Goal: Transaction & Acquisition: Purchase product/service

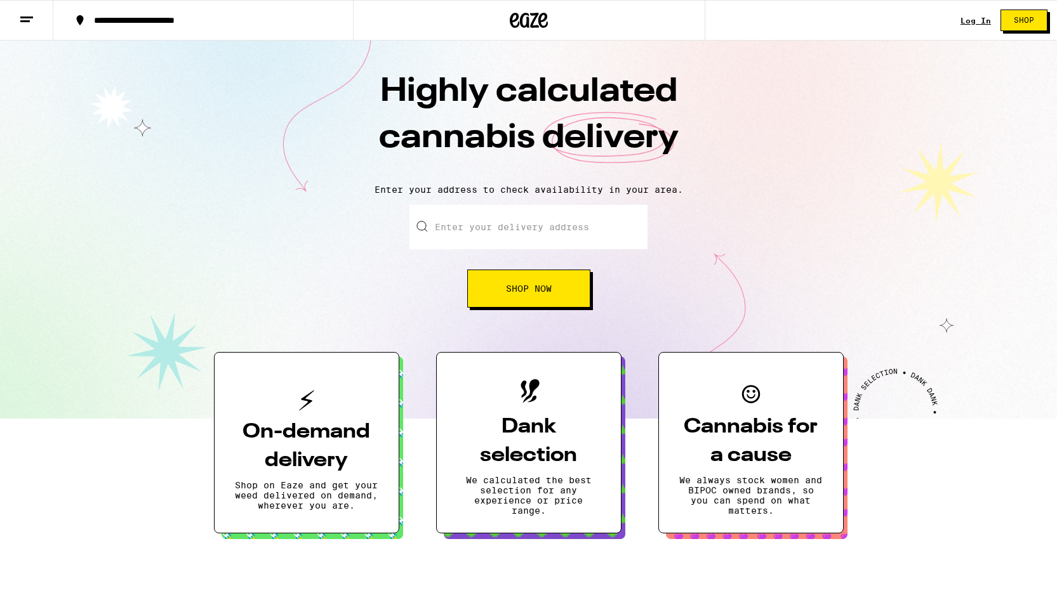
click at [609, 241] on input "Enter your delivery address" at bounding box center [528, 227] width 238 height 44
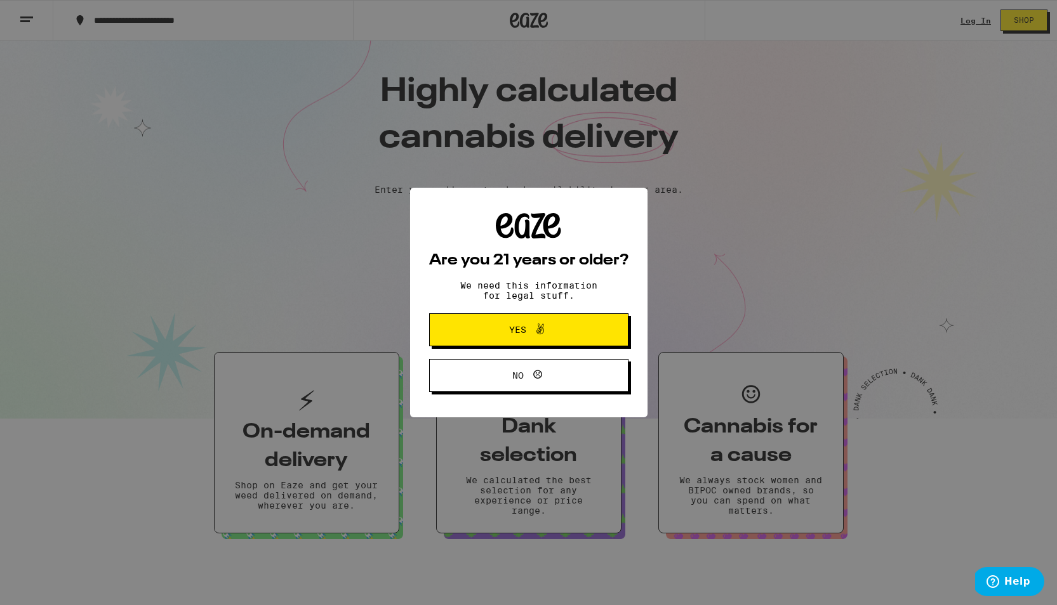
click at [573, 331] on span "Yes" at bounding box center [528, 330] width 96 height 17
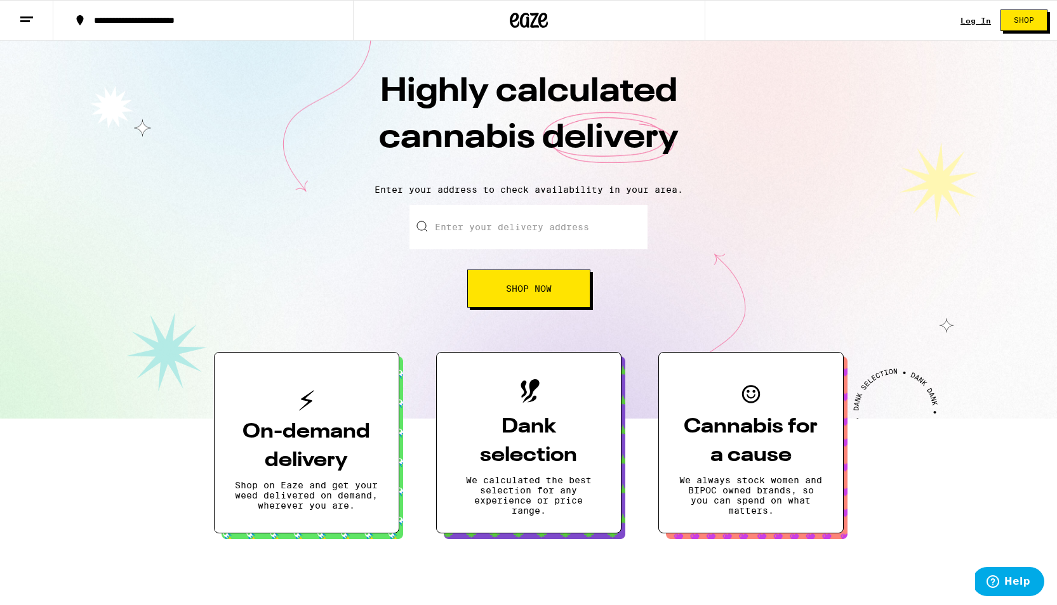
click at [539, 223] on input "Enter your delivery address" at bounding box center [528, 227] width 238 height 44
click at [1002, 59] on div "Highly calculated cannabis delivery Enter your address to check availability in…" at bounding box center [528, 230] width 1057 height 378
click at [974, 22] on div "Log In" at bounding box center [975, 21] width 30 height 8
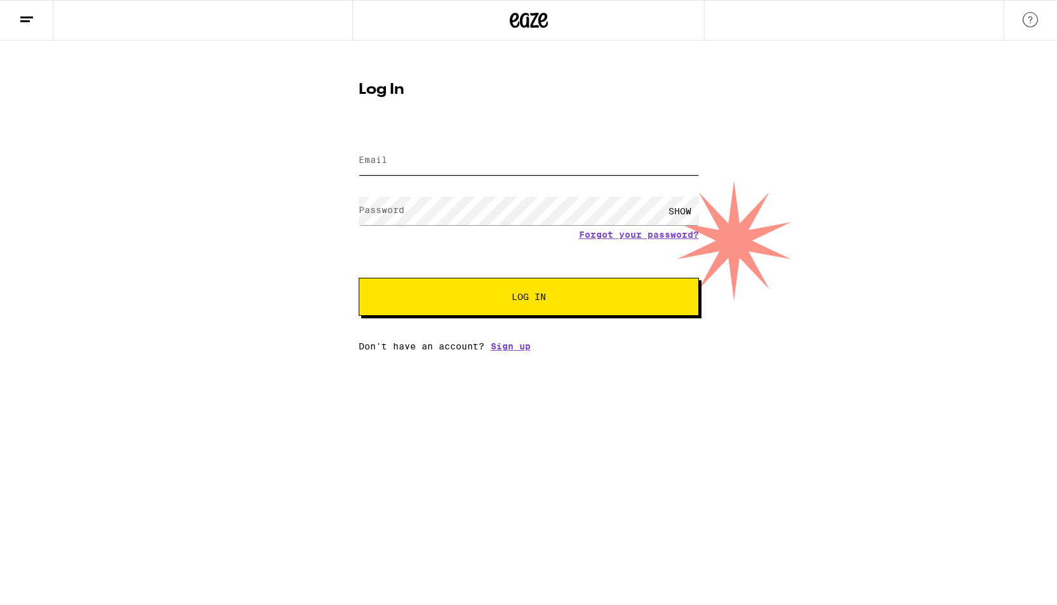
type input "[PERSON_NAME][EMAIL_ADDRESS][PERSON_NAME][DOMAIN_NAME]"
click at [528, 298] on button "Log In" at bounding box center [529, 297] width 340 height 38
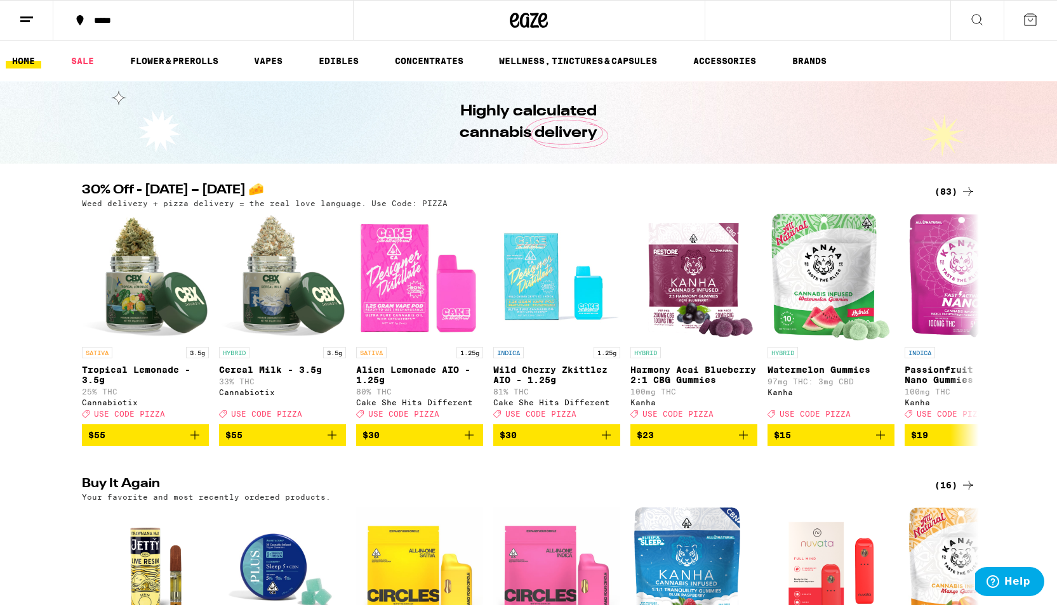
drag, startPoint x: 424, startPoint y: 185, endPoint x: 244, endPoint y: 81, distance: 207.8
click at [117, 25] on div "*****" at bounding box center [211, 20] width 246 height 9
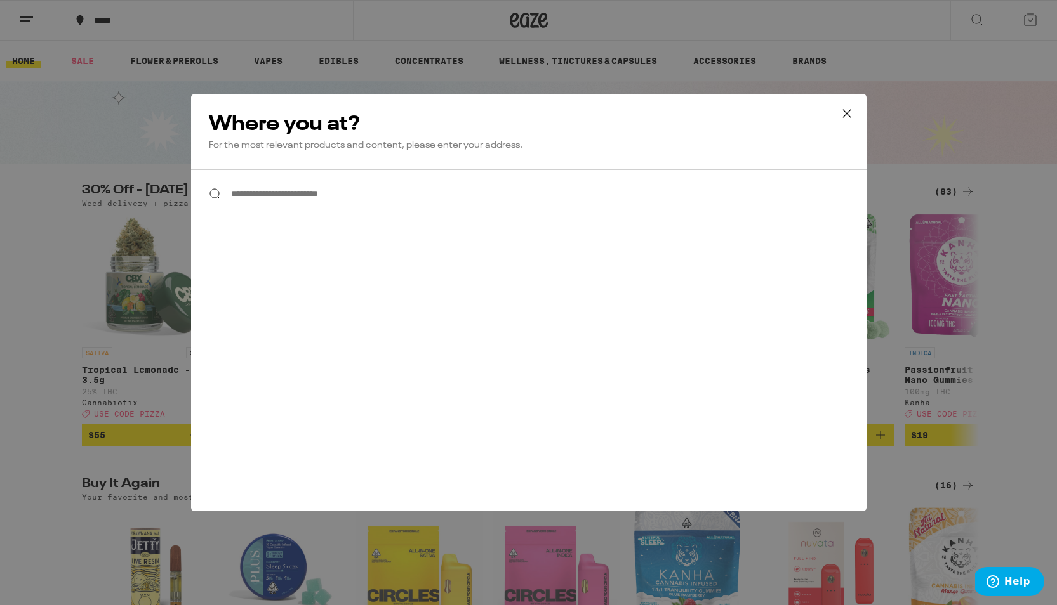
click at [289, 180] on input "**********" at bounding box center [528, 193] width 675 height 49
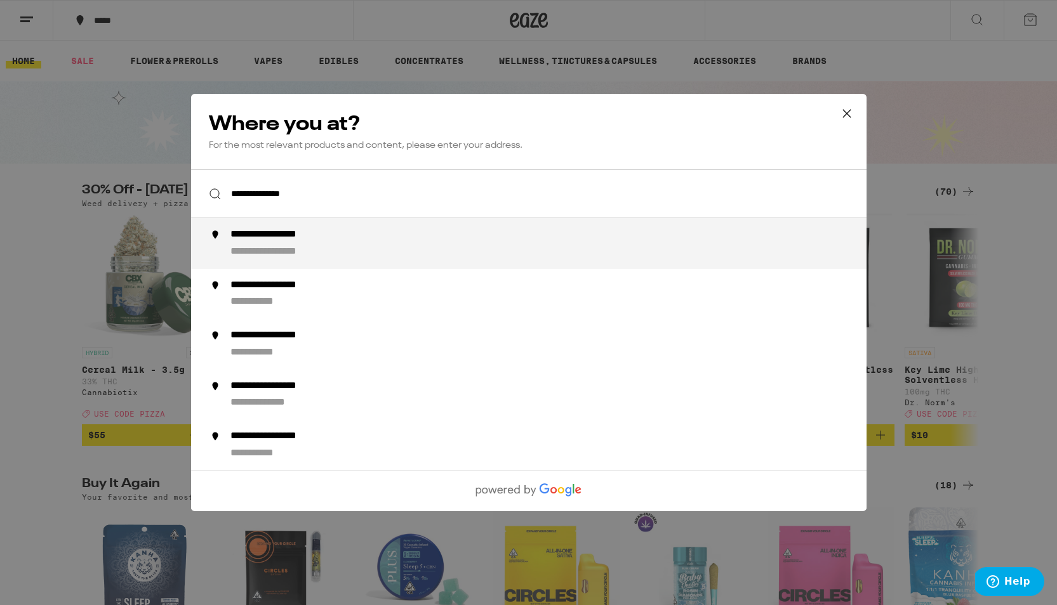
type input "**********"
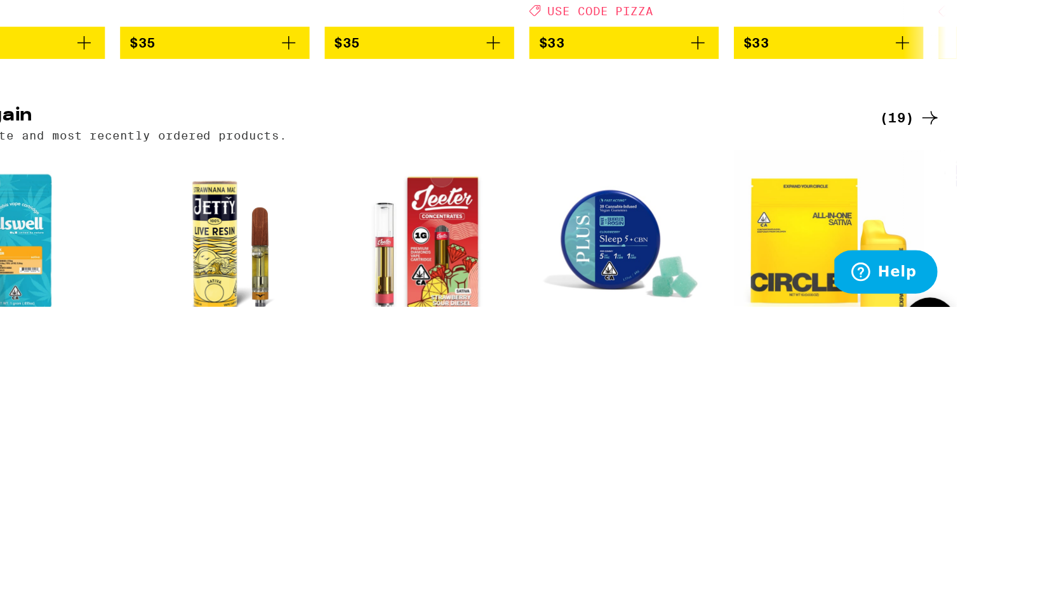
scroll to position [503, 0]
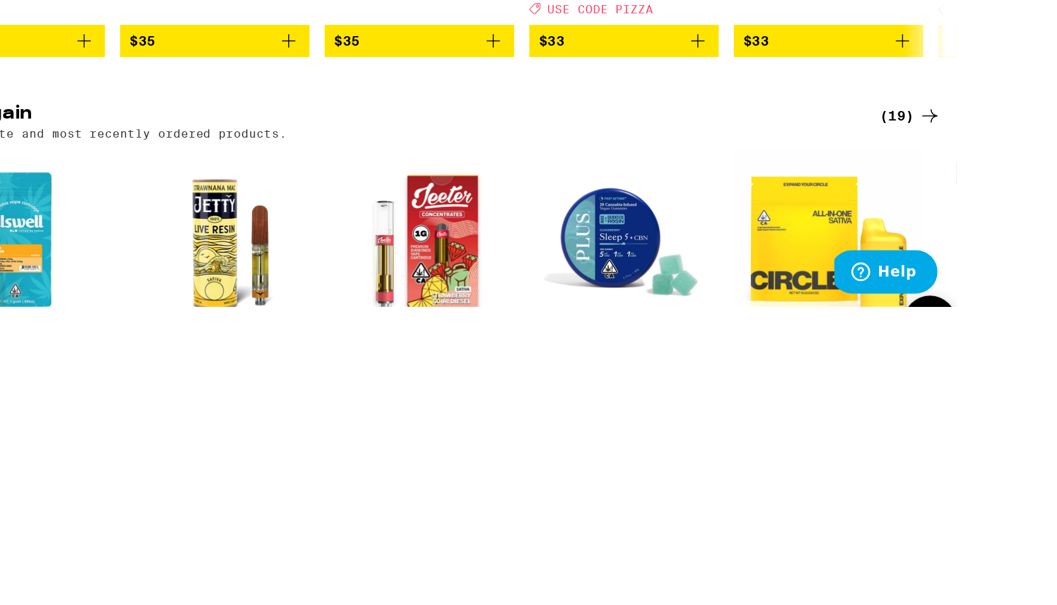
click at [265, 517] on icon "Add to bag" at bounding box center [260, 521] width 9 height 9
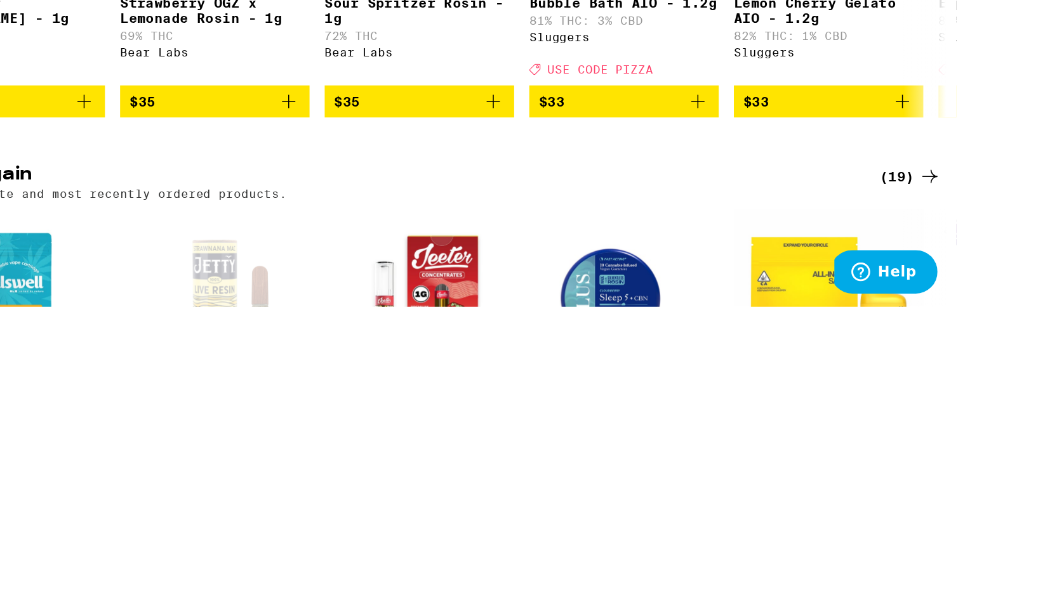
click at [542, 554] on icon "Add to bag" at bounding box center [534, 561] width 15 height 15
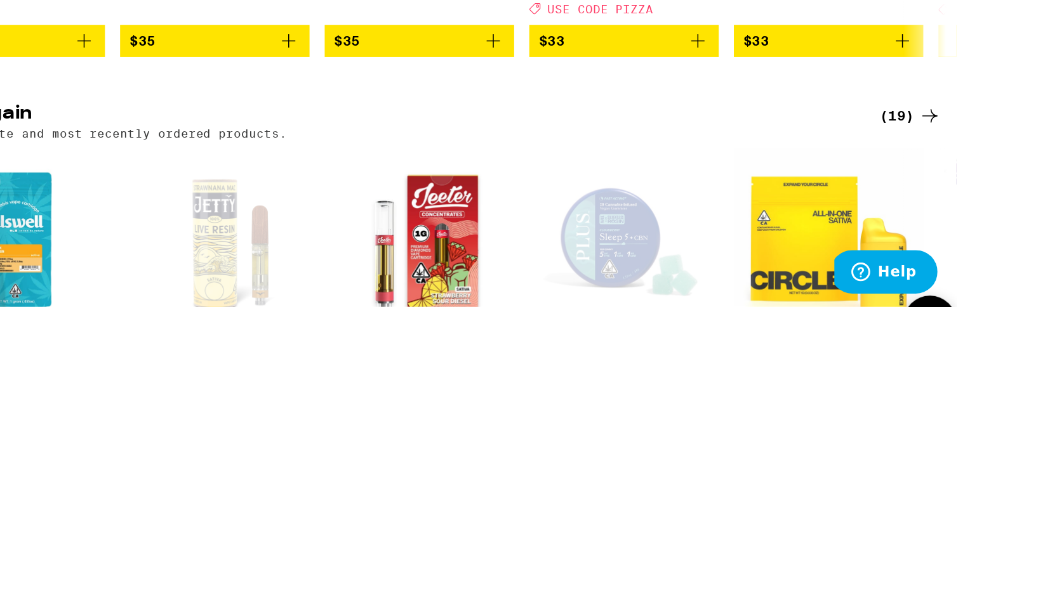
click at [543, 514] on icon "Increment" at bounding box center [536, 521] width 11 height 15
click at [267, 514] on icon "Increment" at bounding box center [262, 521] width 11 height 15
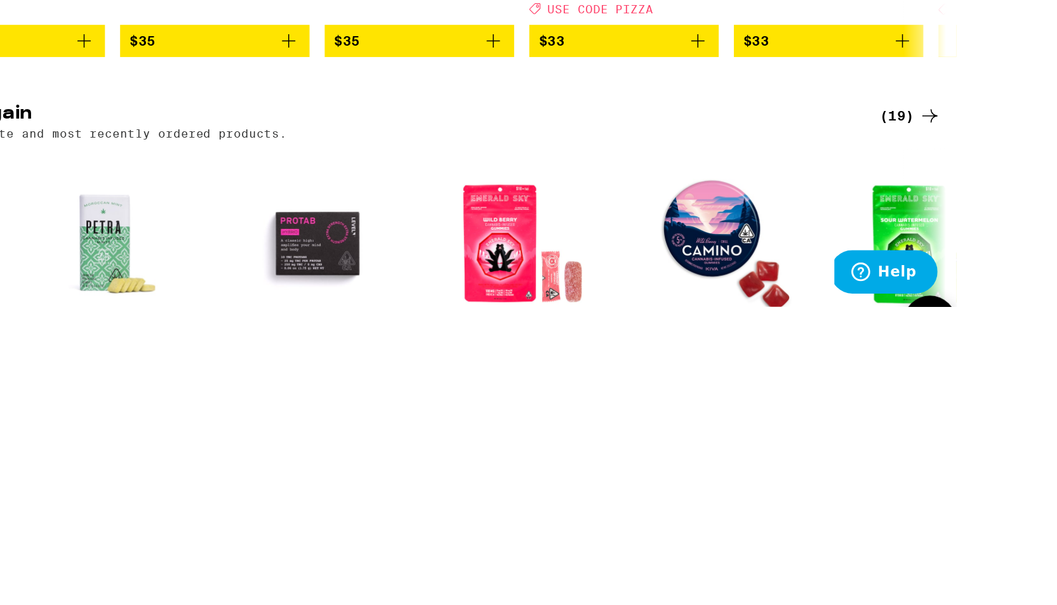
scroll to position [503, 0]
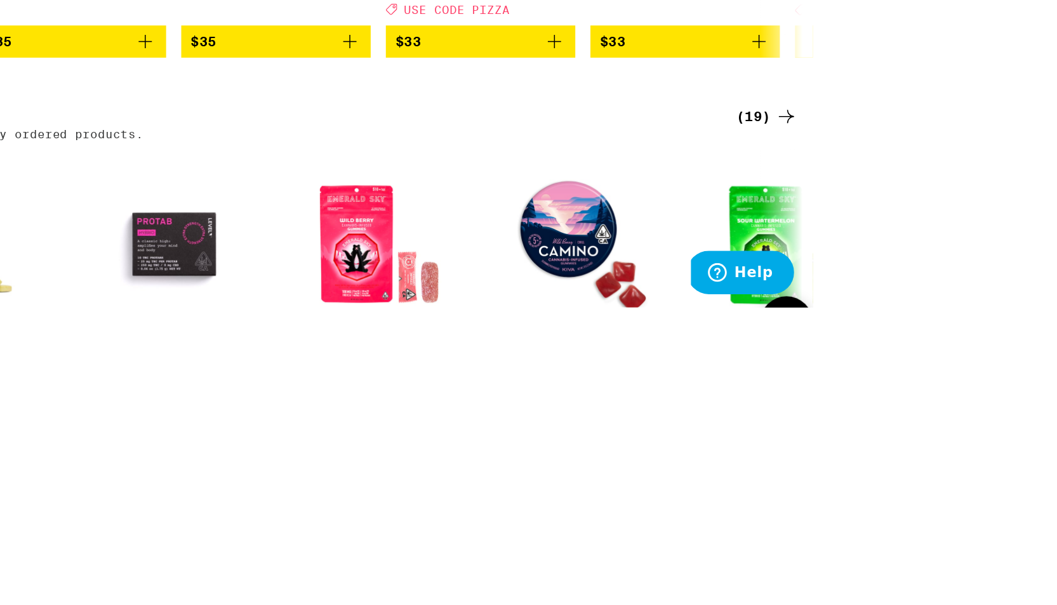
click at [733, 513] on icon "Add to bag" at bounding box center [740, 520] width 15 height 15
click at [740, 519] on icon "Increment" at bounding box center [743, 522] width 7 height 7
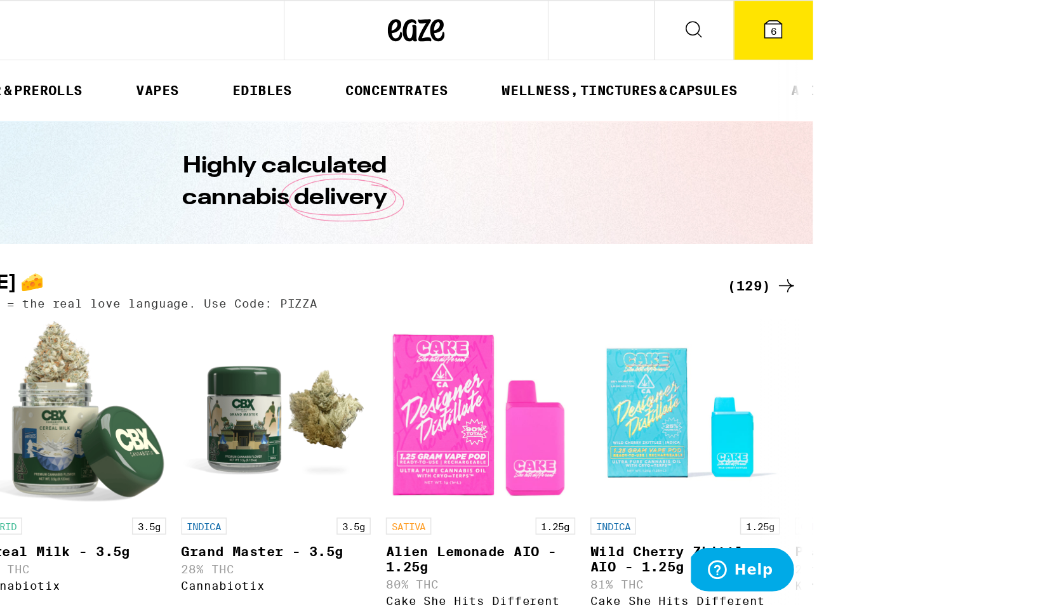
scroll to position [0, 0]
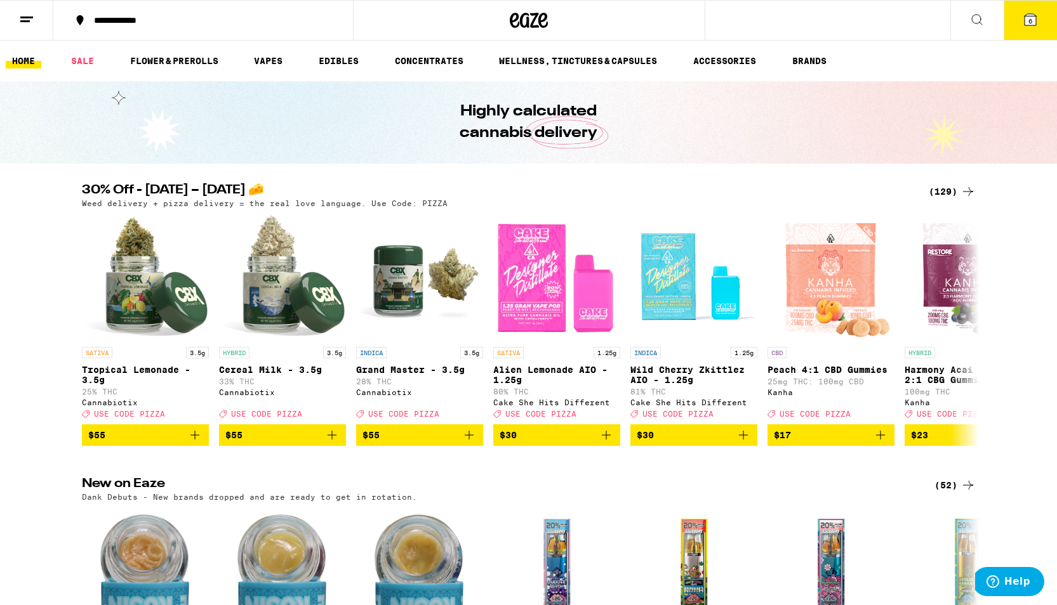
click at [1033, 17] on icon at bounding box center [1029, 19] width 11 height 11
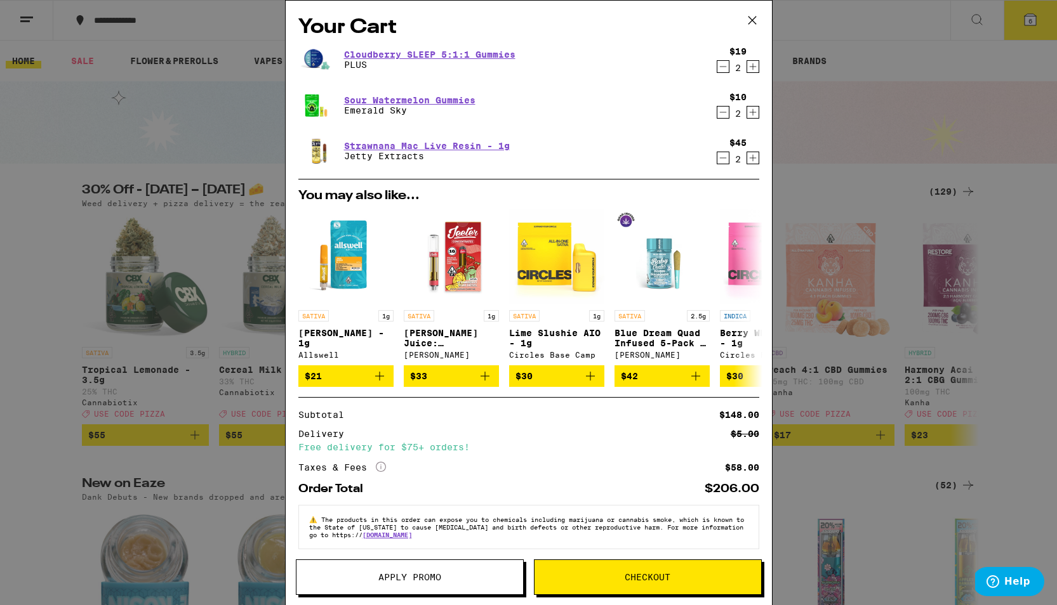
click at [653, 574] on span "Checkout" at bounding box center [648, 577] width 46 height 9
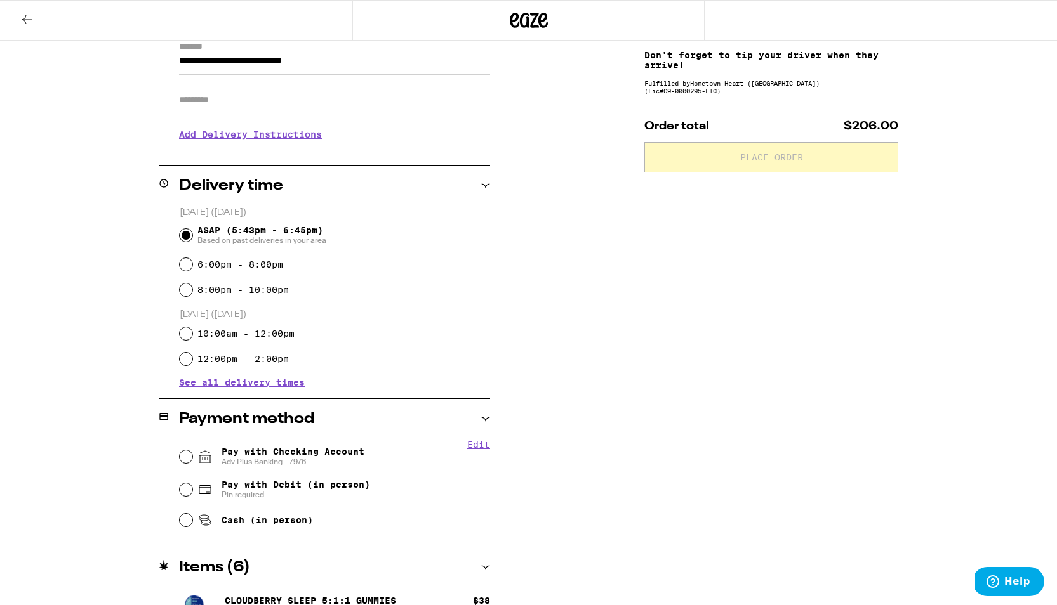
scroll to position [188, 0]
click at [188, 459] on input "Pay with Checking Account Adv Plus Banking - 7976" at bounding box center [186, 457] width 13 height 13
radio input "true"
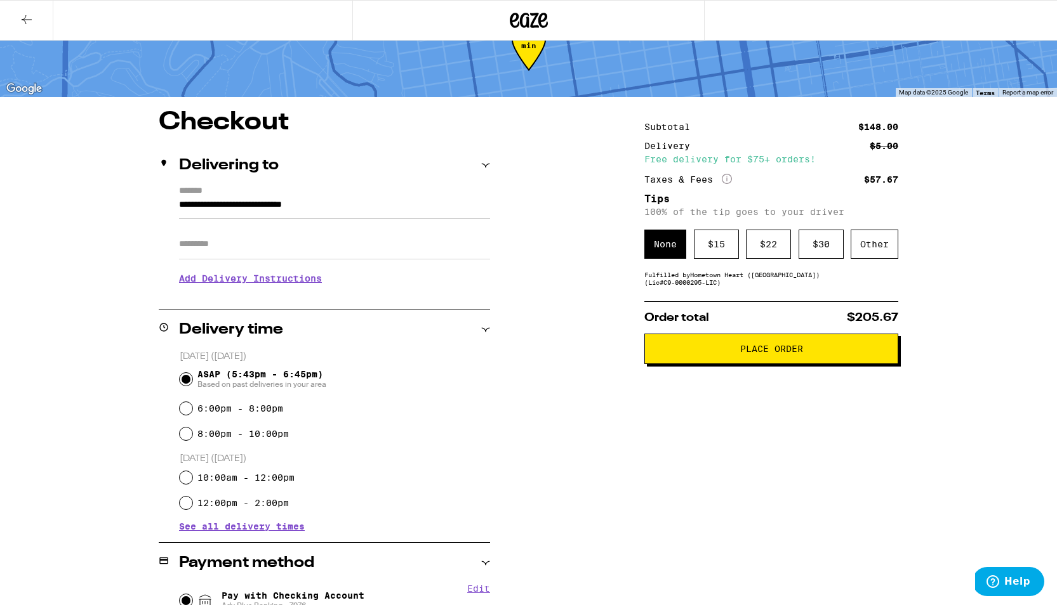
scroll to position [29, 0]
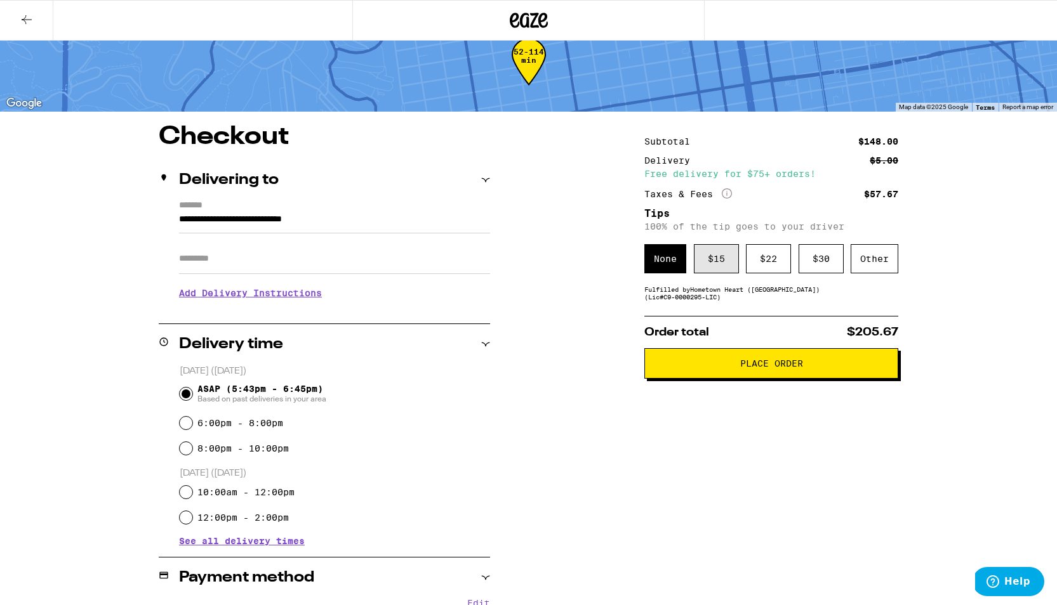
click at [722, 266] on div "$ 15" at bounding box center [716, 258] width 45 height 29
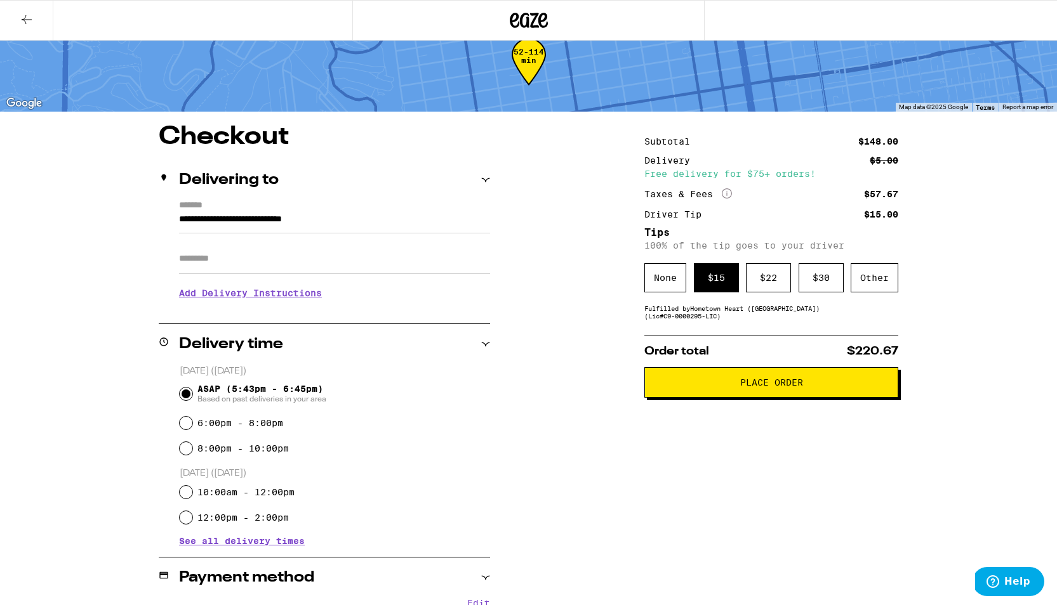
click at [775, 387] on span "Place Order" at bounding box center [771, 382] width 63 height 9
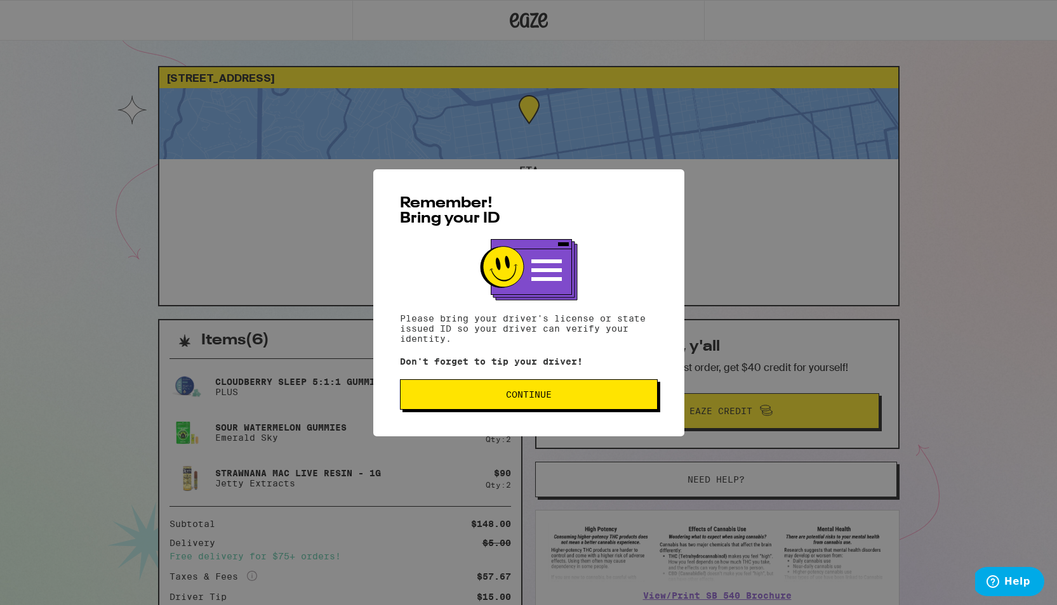
click at [521, 397] on span "Continue" at bounding box center [529, 394] width 46 height 9
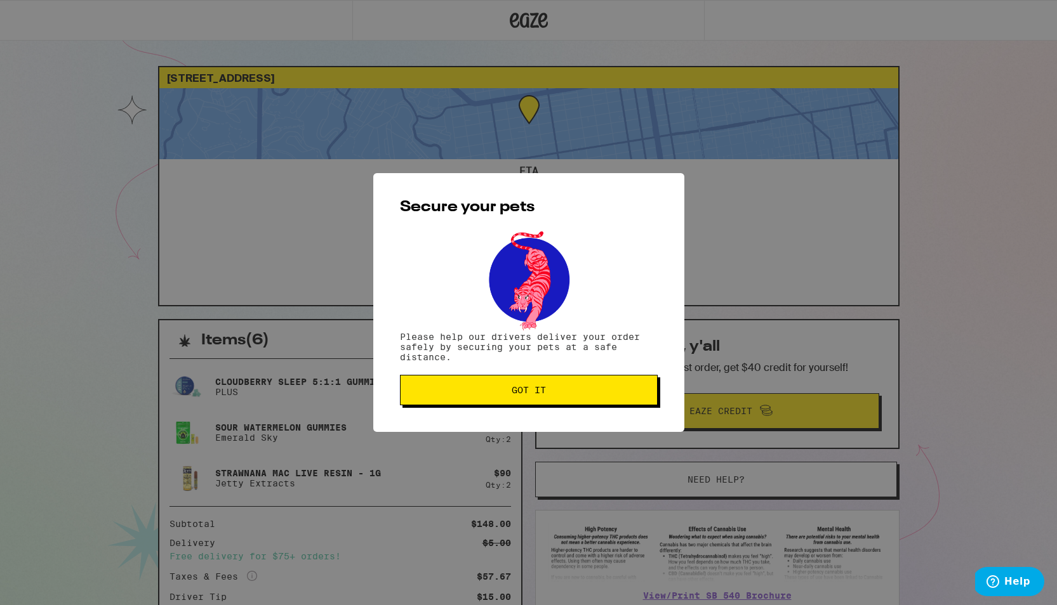
click at [532, 395] on span "Got it" at bounding box center [529, 390] width 34 height 9
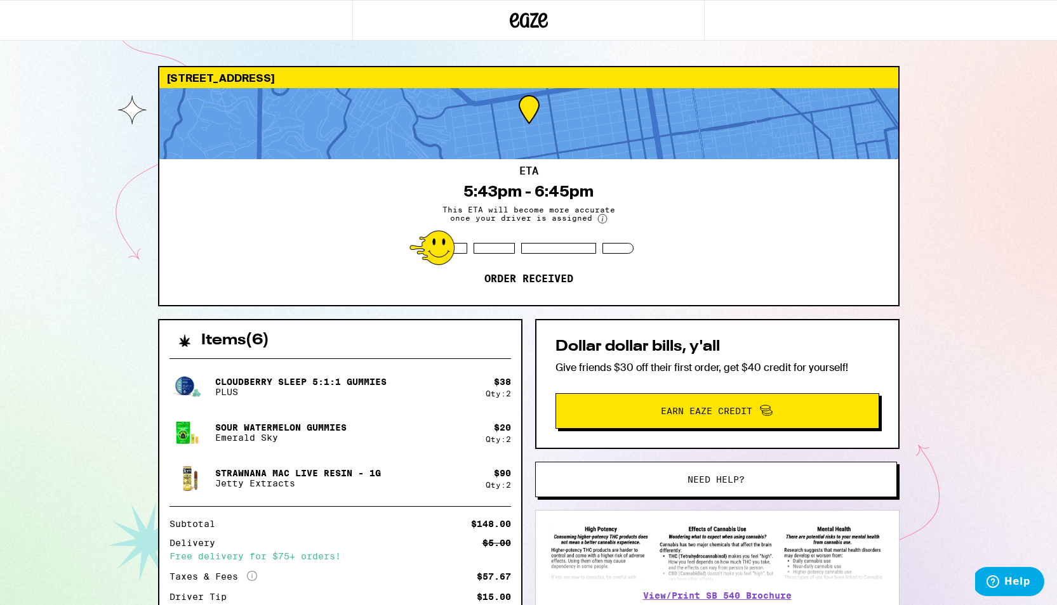
click at [526, 373] on div "Items ( 6 ) Cloudberry SLEEP 5:1:1 Gummies PLUS $ 38 Qty: 2 Sour Watermelon Gum…" at bounding box center [528, 510] width 741 height 383
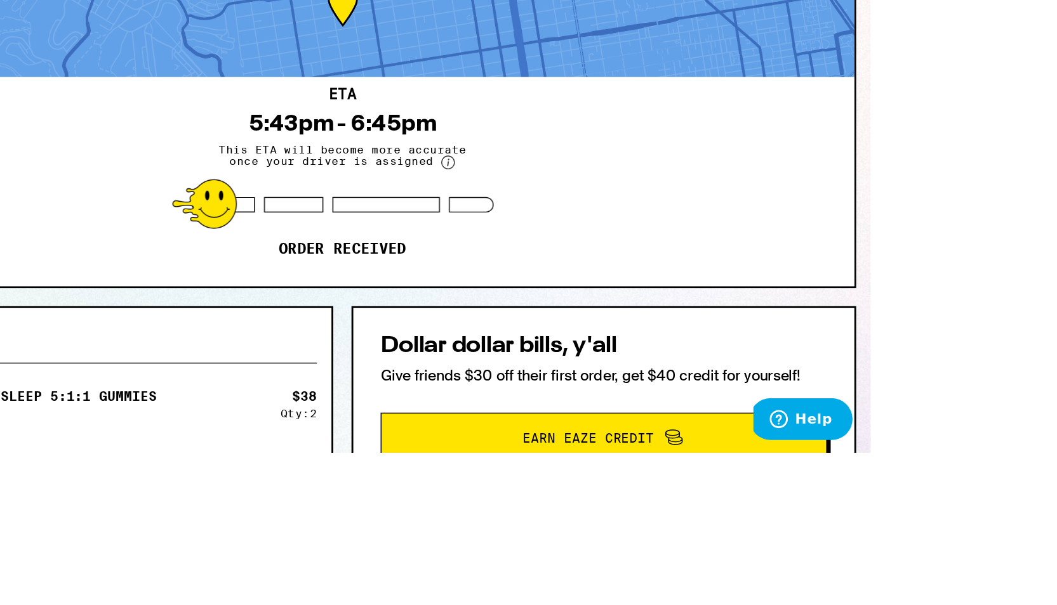
click at [130, 369] on div "Cloudberry SLEEP 5:1:1 Gummies PLUS" at bounding box center [173, 387] width 303 height 36
click at [142, 423] on p "Sour Watermelon Gummies" at bounding box center [132, 428] width 131 height 10
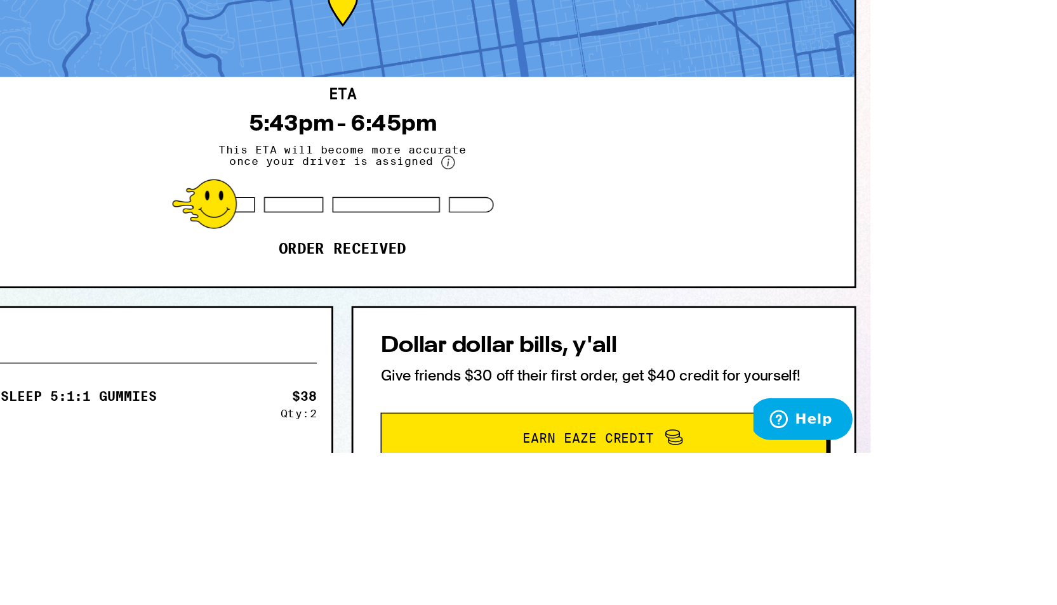
click at [142, 423] on p "Sour Watermelon Gummies" at bounding box center [132, 428] width 131 height 10
click at [128, 423] on p "Sour Watermelon Gummies" at bounding box center [132, 428] width 131 height 10
click at [119, 423] on p "Sour Watermelon Gummies" at bounding box center [132, 428] width 131 height 10
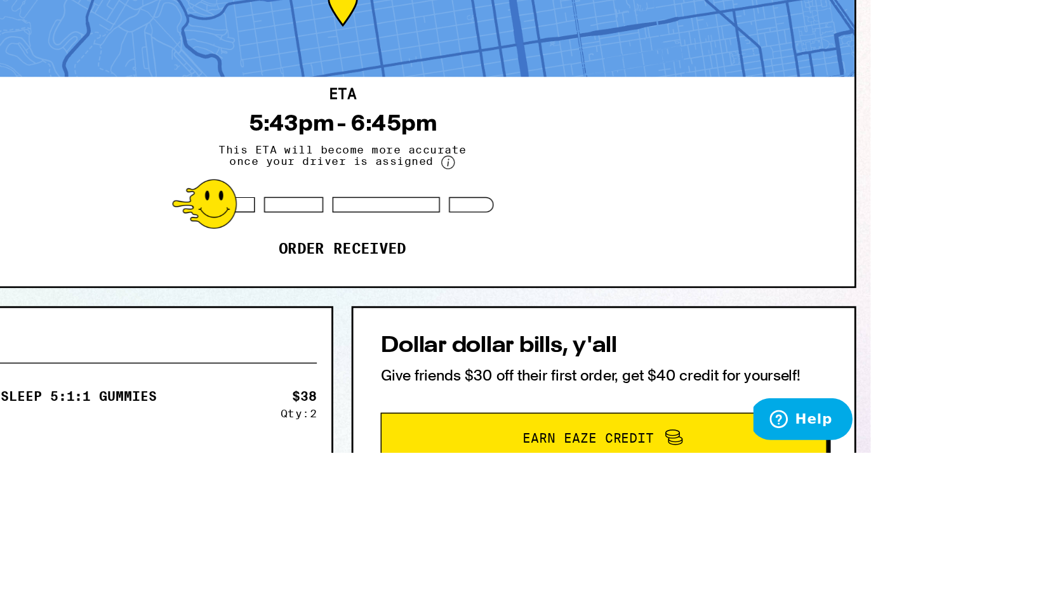
click at [119, 423] on p "Sour Watermelon Gummies" at bounding box center [132, 428] width 131 height 10
click at [122, 461] on div "Strawnana Mac Live Resin - 1g Jetty Extracts" at bounding box center [173, 479] width 303 height 36
click at [122, 468] on p "Strawnana Mac Live Resin - 1g" at bounding box center [150, 473] width 166 height 10
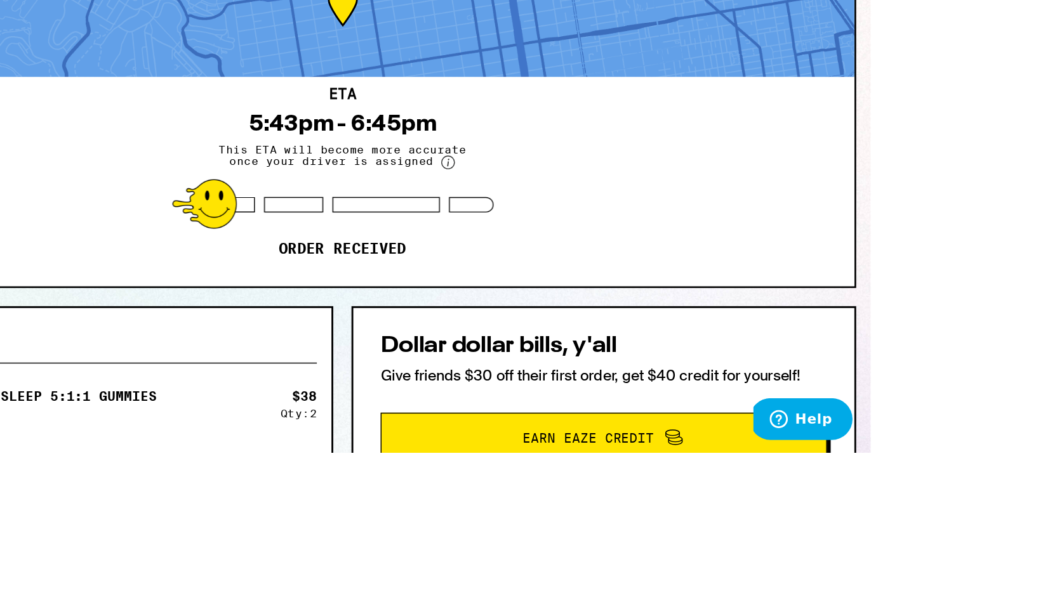
click at [122, 468] on p "Strawnana Mac Live Resin - 1g" at bounding box center [150, 473] width 166 height 10
click at [118, 468] on p "Strawnana Mac Live Resin - 1g" at bounding box center [150, 473] width 166 height 10
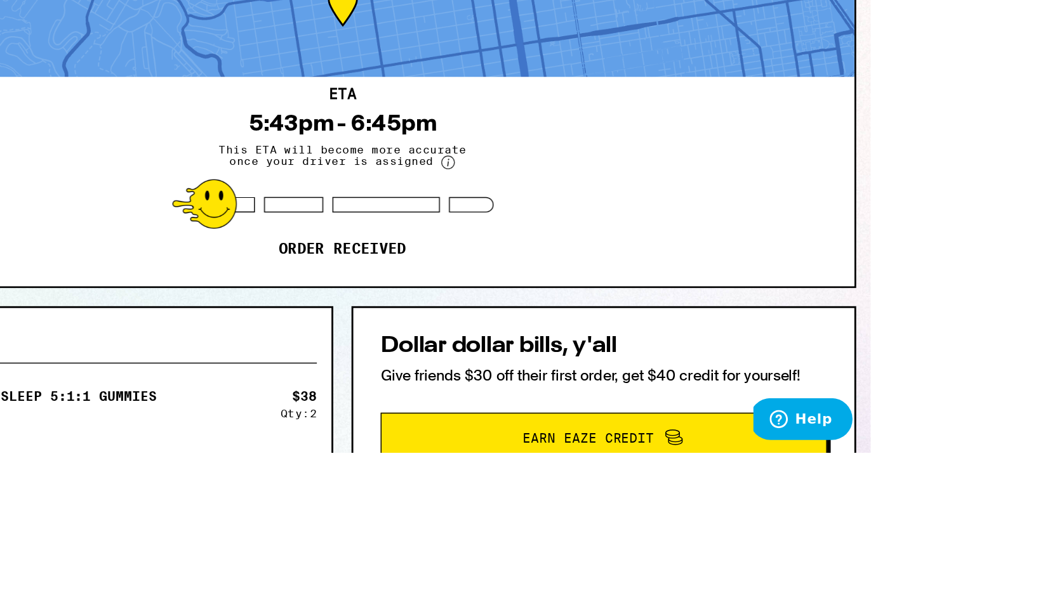
click at [121, 468] on p "Strawnana Mac Live Resin - 1g" at bounding box center [150, 473] width 166 height 10
click at [125, 423] on p "Sour Watermelon Gummies" at bounding box center [132, 428] width 131 height 10
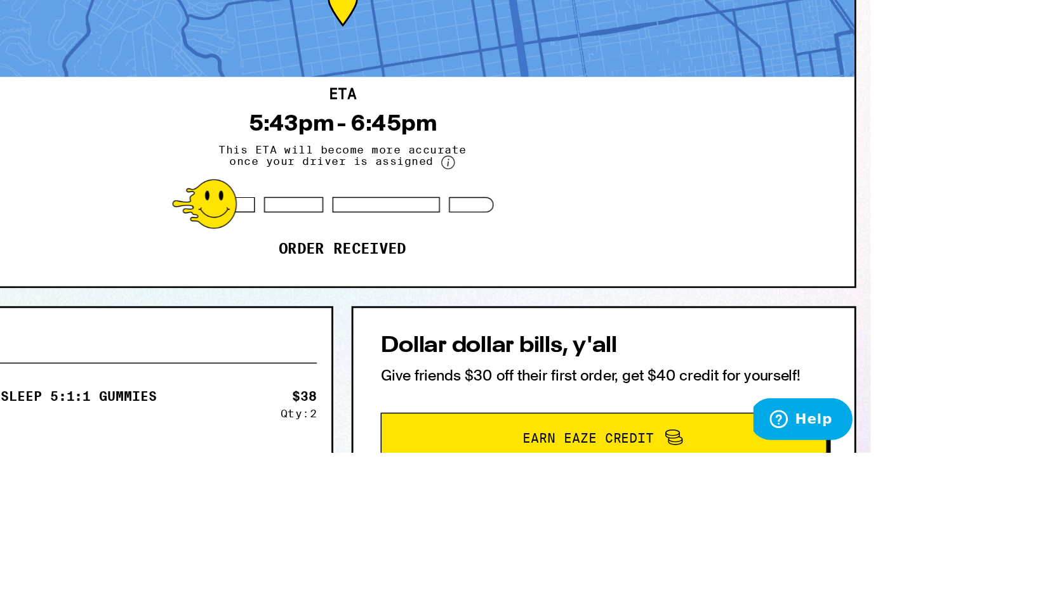
click at [125, 423] on p "Sour Watermelon Gummies" at bounding box center [132, 428] width 131 height 10
click at [114, 423] on p "Sour Watermelon Gummies" at bounding box center [132, 428] width 131 height 10
click at [134, 387] on p "PLUS" at bounding box center [152, 392] width 171 height 10
click at [135, 387] on p "PLUS" at bounding box center [152, 392] width 171 height 10
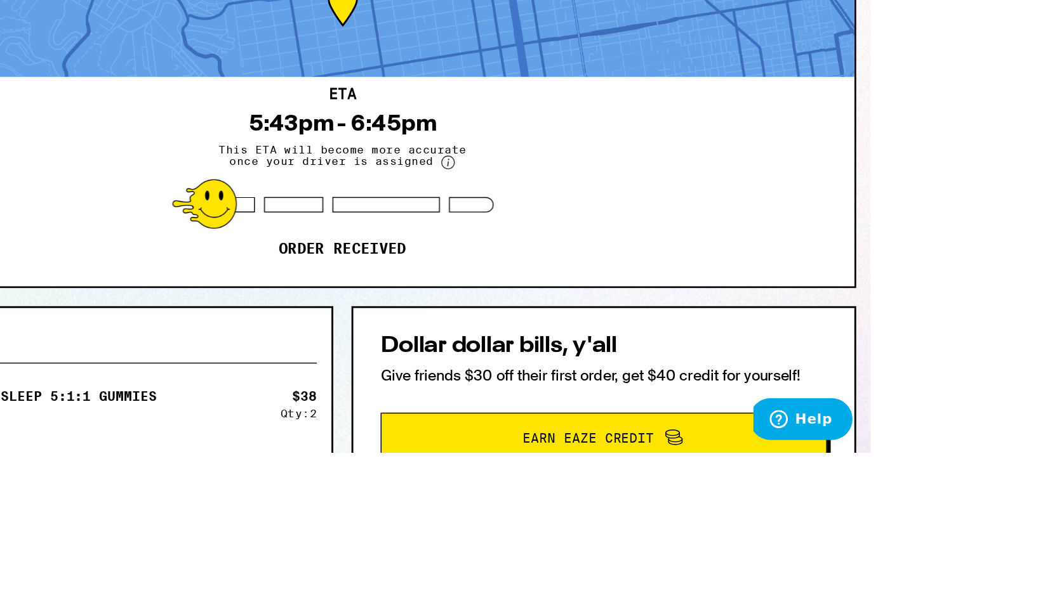
click at [135, 387] on p "PLUS" at bounding box center [152, 392] width 171 height 10
